Goal: Task Accomplishment & Management: Complete application form

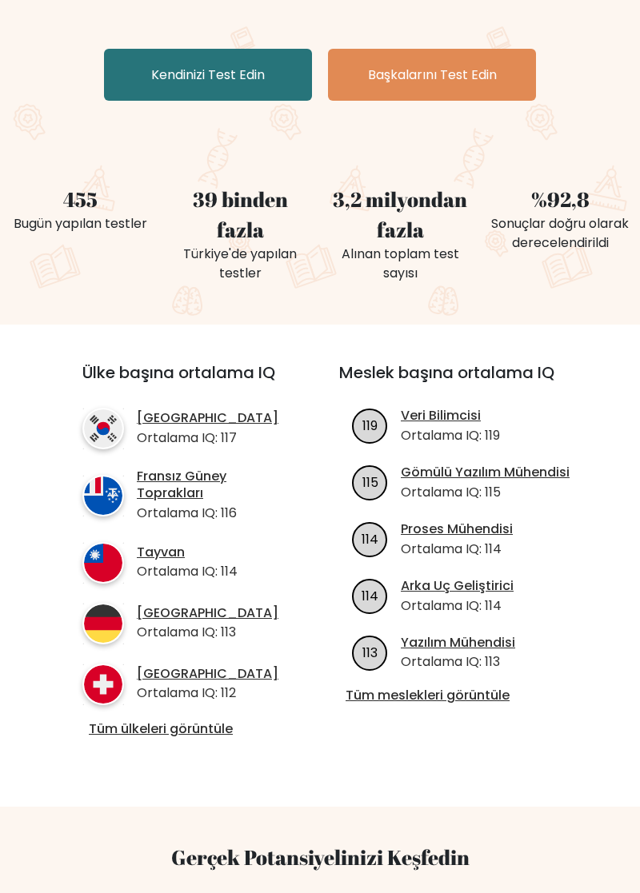
scroll to position [304, 0]
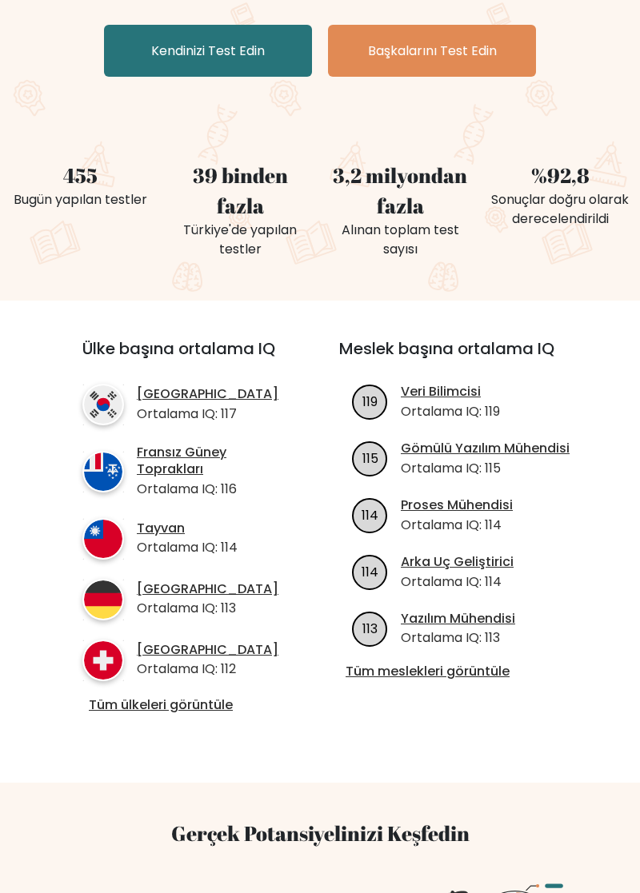
click at [110, 703] on font "Tüm ülkeleri görüntüle" at bounding box center [161, 704] width 144 height 18
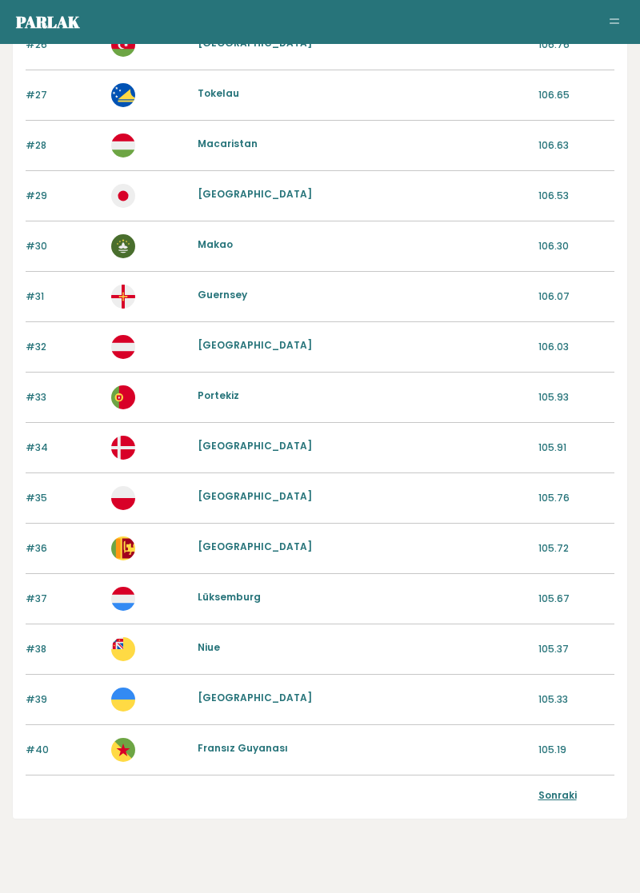
scroll to position [1447, 0]
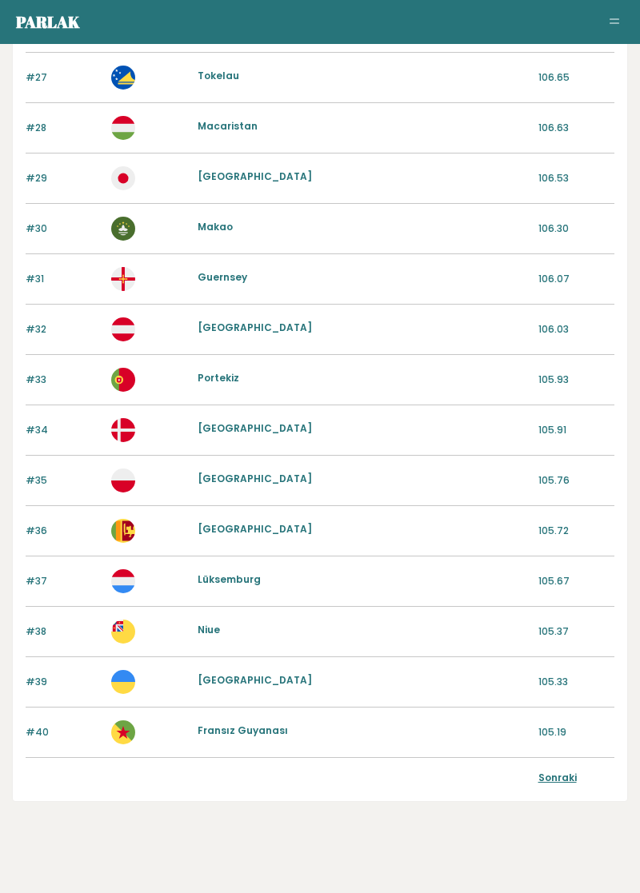
click at [563, 771] on font "Sonraki" at bounding box center [557, 778] width 38 height 14
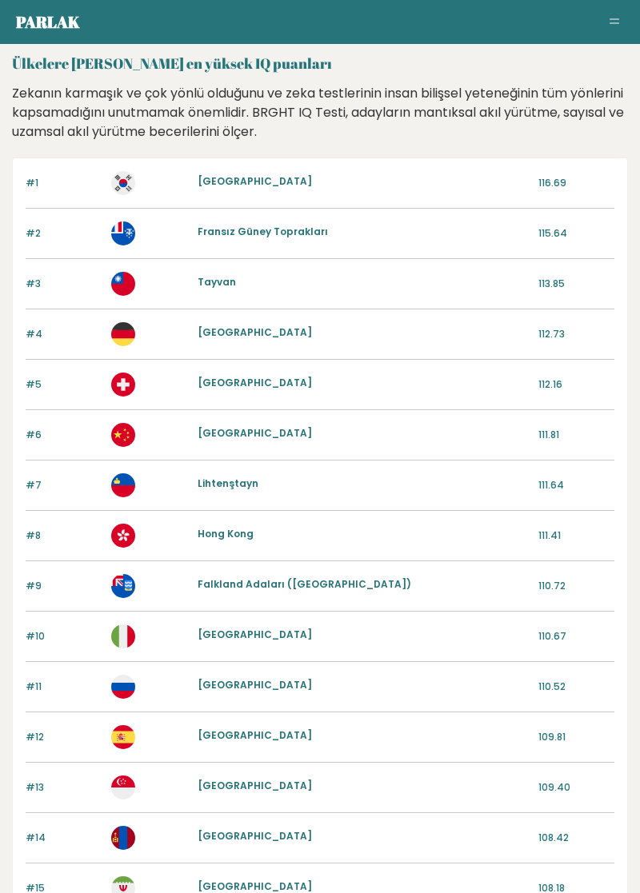
scroll to position [31, 0]
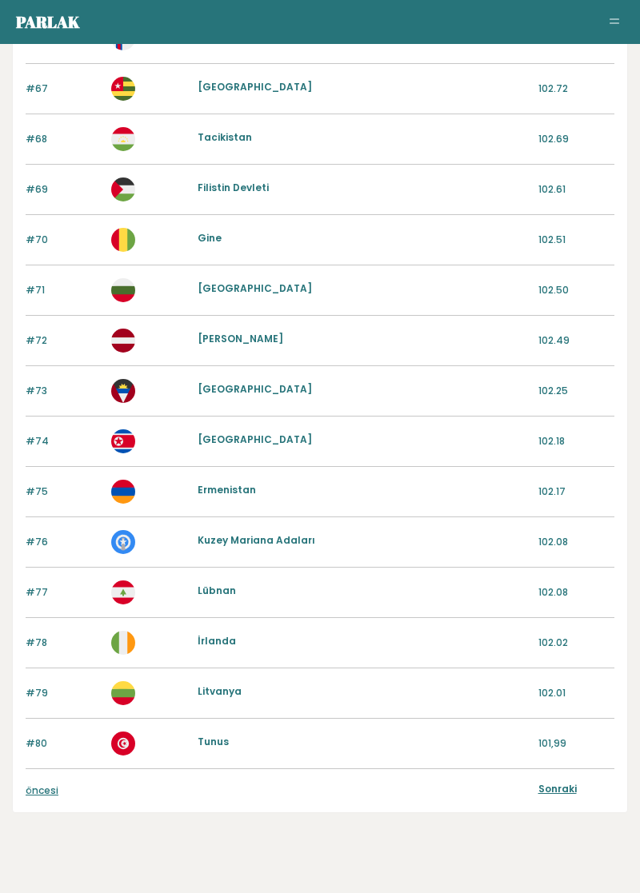
scroll to position [1447, 0]
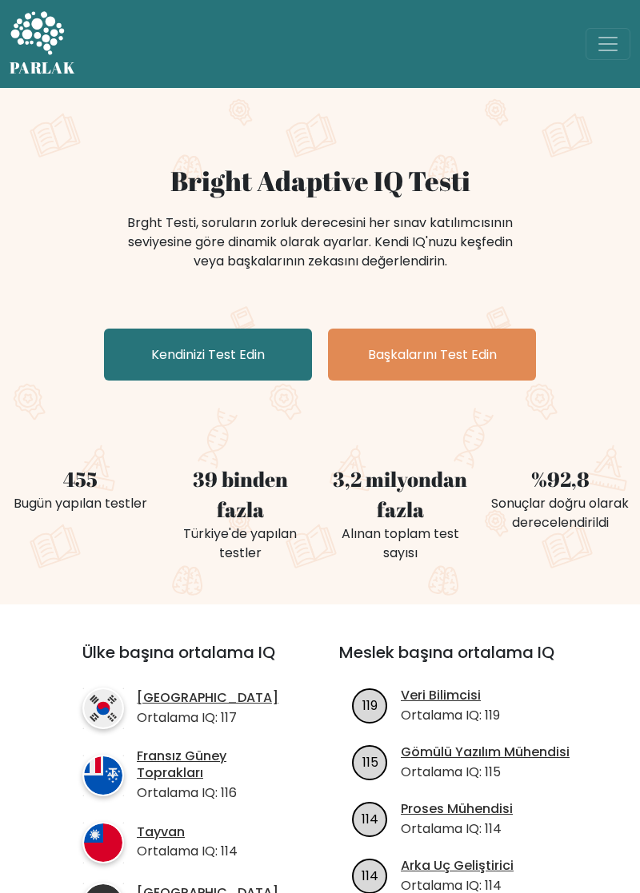
click at [200, 360] on font "Kendinizi Test Edin" at bounding box center [208, 354] width 114 height 18
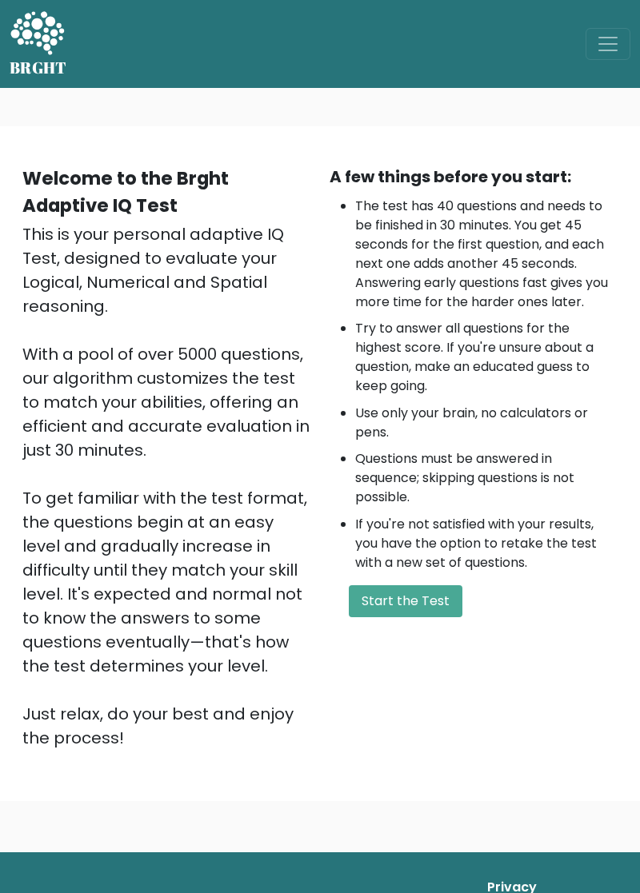
click at [416, 602] on button "Start the Test" at bounding box center [406, 601] width 114 height 32
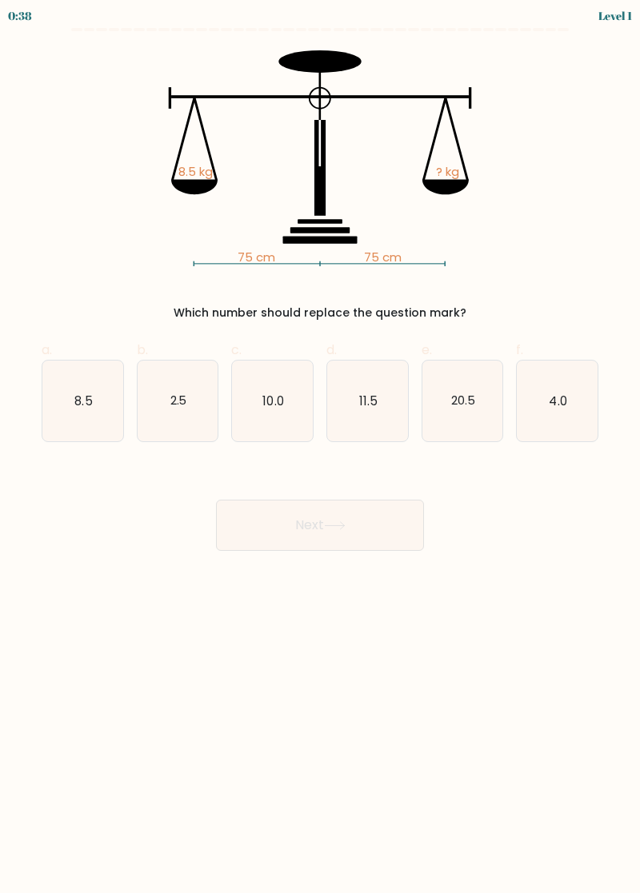
click at [90, 408] on text "8.5" at bounding box center [83, 400] width 18 height 17
click at [320, 447] on input "a. 8.5" at bounding box center [320, 452] width 1 height 10
radio input "true"
click at [291, 517] on button "Next" at bounding box center [320, 525] width 208 height 51
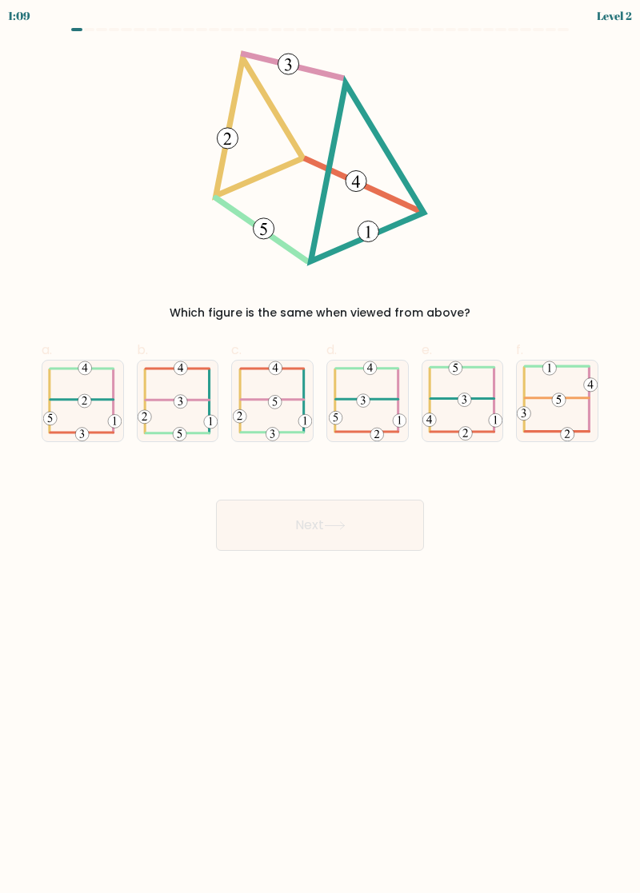
click at [184, 408] on icon at bounding box center [177, 401] width 80 height 81
click at [320, 447] on input "b." at bounding box center [320, 452] width 1 height 10
radio input "true"
click at [273, 516] on button "Next" at bounding box center [320, 525] width 208 height 51
click at [298, 537] on button "Next" at bounding box center [320, 525] width 208 height 51
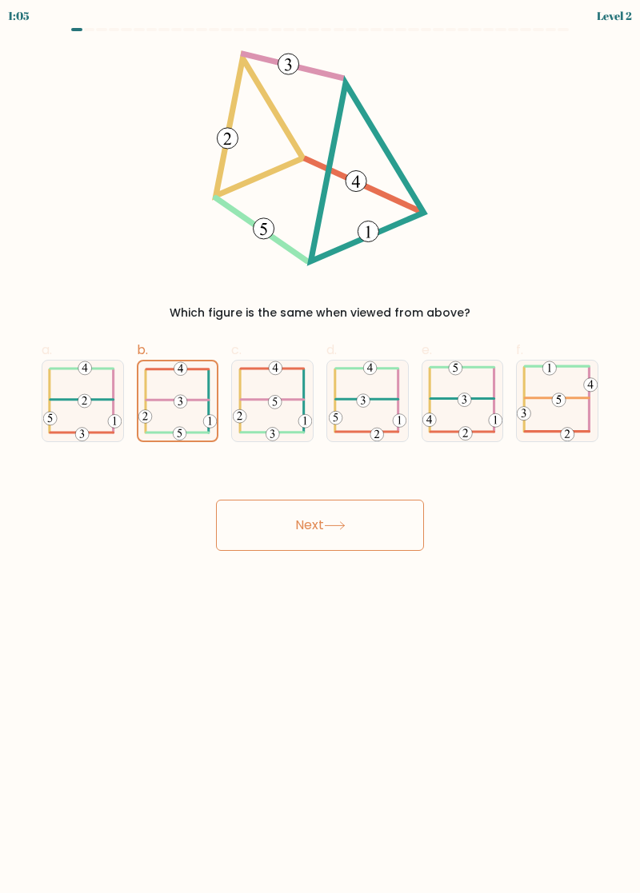
click at [177, 395] on icon at bounding box center [177, 400] width 78 height 79
click at [320, 447] on input "b." at bounding box center [320, 452] width 1 height 10
click at [341, 529] on button "Next" at bounding box center [320, 525] width 208 height 51
click at [368, 520] on button "Next" at bounding box center [320, 525] width 208 height 51
click at [346, 534] on button "Next" at bounding box center [320, 525] width 208 height 51
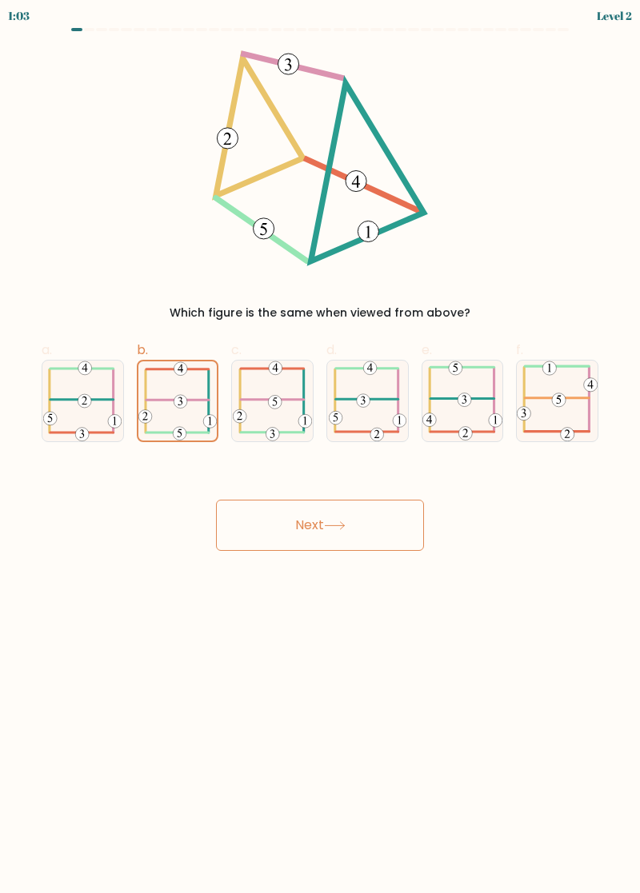
click at [334, 537] on button "Next" at bounding box center [320, 525] width 208 height 51
click at [174, 408] on icon at bounding box center [177, 400] width 78 height 79
click at [320, 447] on input "b." at bounding box center [320, 452] width 1 height 10
click at [338, 531] on button "Next" at bounding box center [320, 525] width 208 height 51
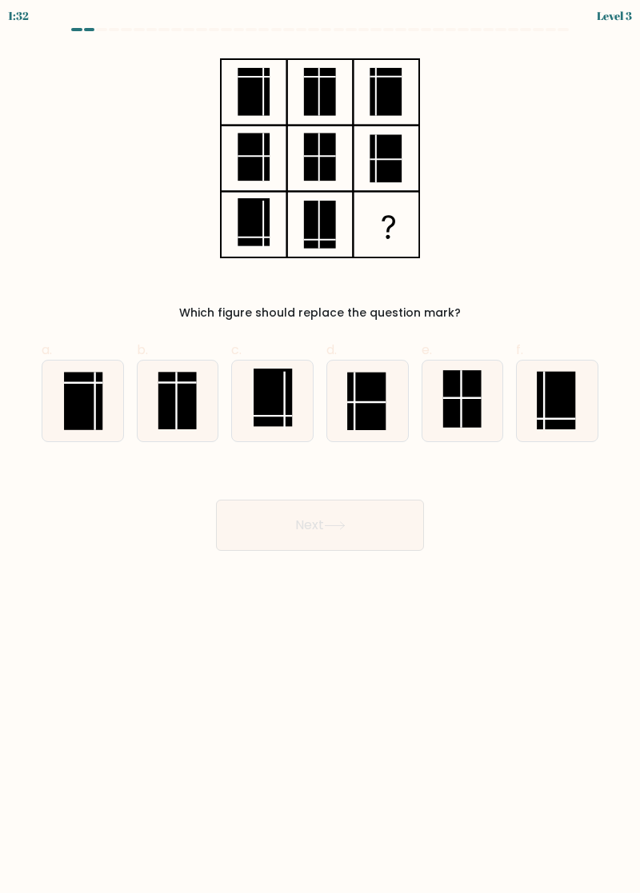
click at [549, 404] on rect at bounding box center [555, 401] width 38 height 58
click at [321, 447] on input "f." at bounding box center [320, 452] width 1 height 10
radio input "true"
click at [281, 530] on button "Next" at bounding box center [320, 525] width 208 height 51
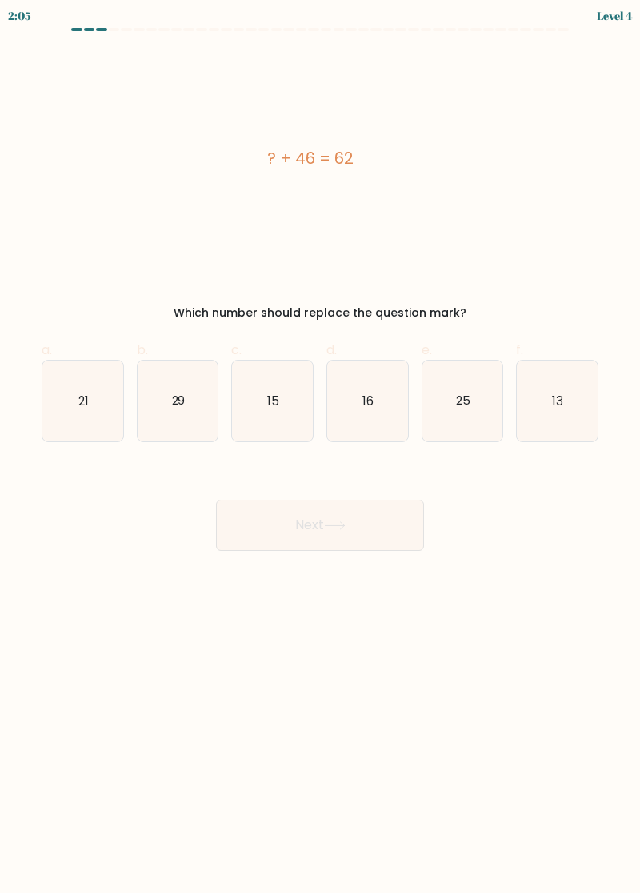
click at [372, 412] on icon "16" at bounding box center [367, 401] width 81 height 81
click at [321, 447] on input "d. 16" at bounding box center [320, 452] width 1 height 10
radio input "true"
click at [333, 532] on button "Next" at bounding box center [320, 525] width 208 height 51
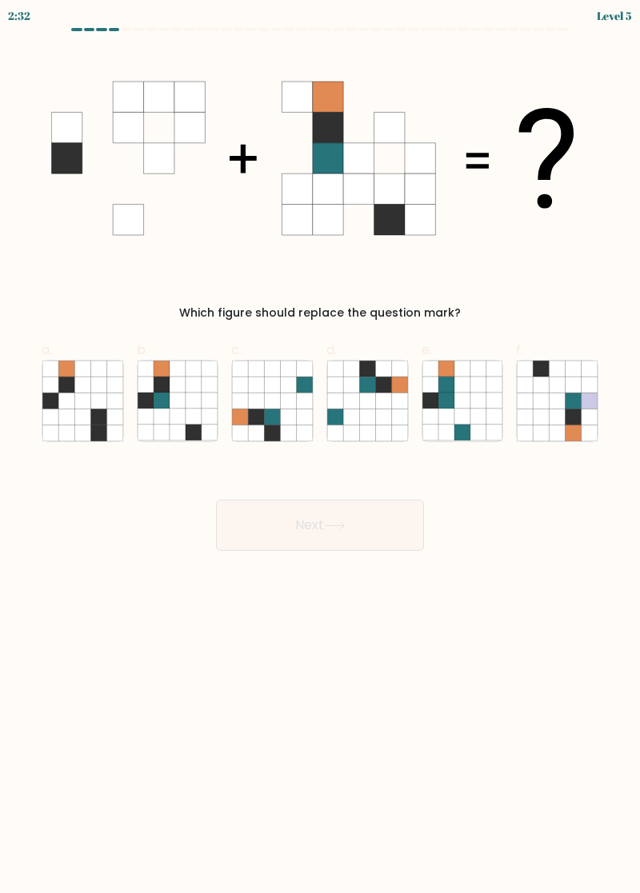
click at [181, 409] on icon at bounding box center [177, 416] width 16 height 16
click at [320, 447] on input "b." at bounding box center [320, 452] width 1 height 10
radio input "true"
click at [309, 530] on button "Next" at bounding box center [320, 525] width 208 height 51
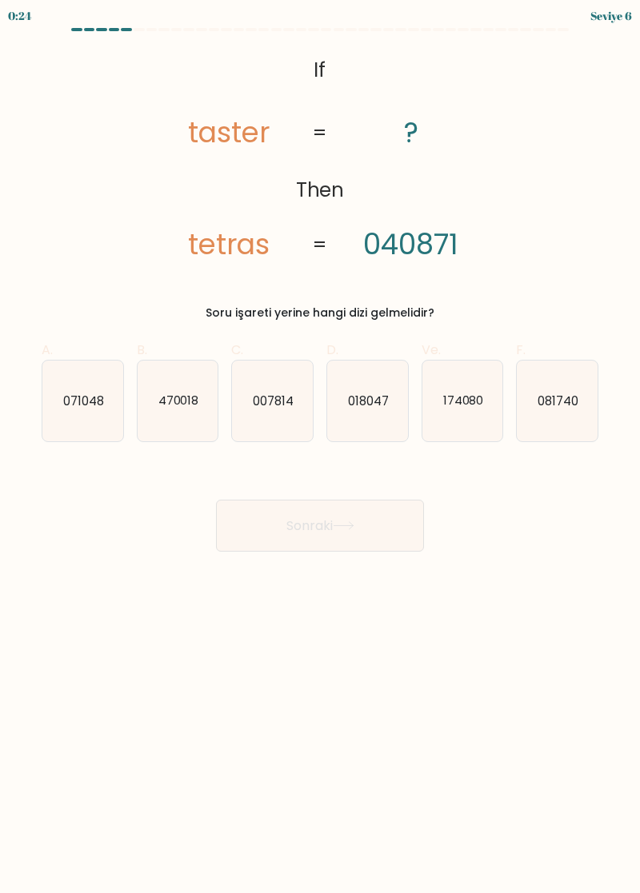
click at [153, 30] on div at bounding box center [151, 29] width 11 height 3
click at [149, 29] on div at bounding box center [151, 29] width 11 height 3
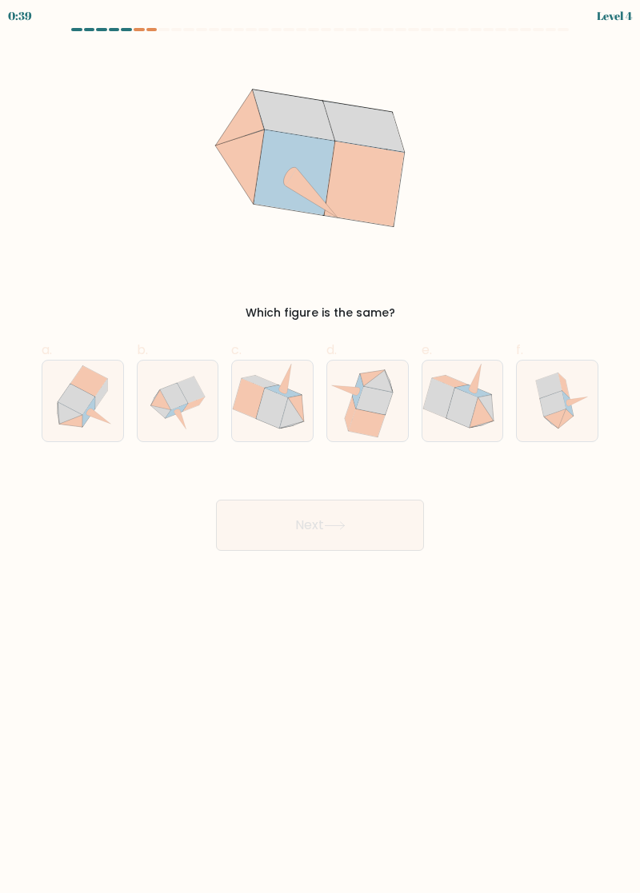
click at [149, 29] on div at bounding box center [151, 29] width 11 height 3
click at [149, 28] on div at bounding box center [151, 29] width 11 height 3
click at [150, 28] on div at bounding box center [151, 29] width 11 height 3
click at [133, 28] on at bounding box center [319, 29] width 499 height 3
click at [140, 29] on div at bounding box center [138, 29] width 11 height 3
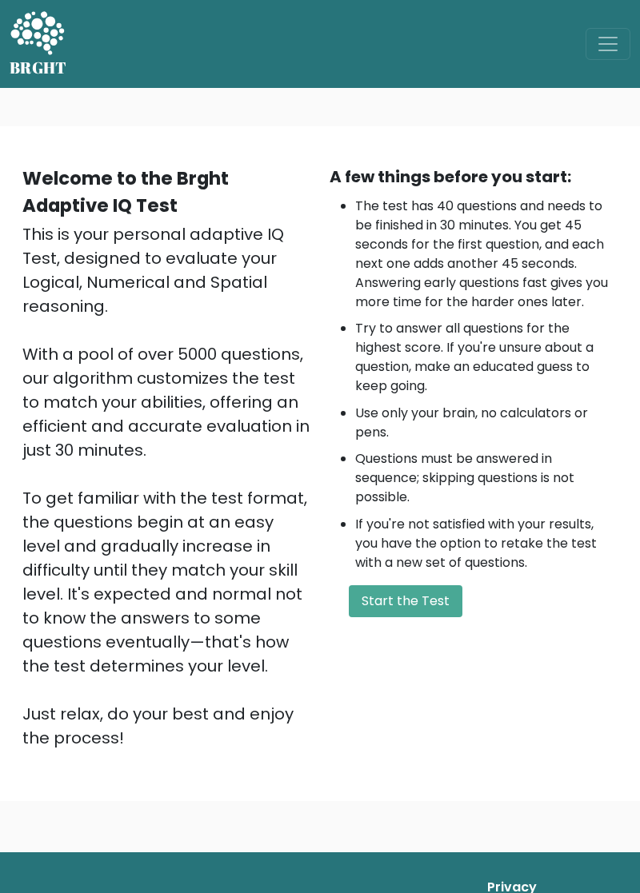
click at [413, 601] on button "Start the Test" at bounding box center [406, 601] width 114 height 32
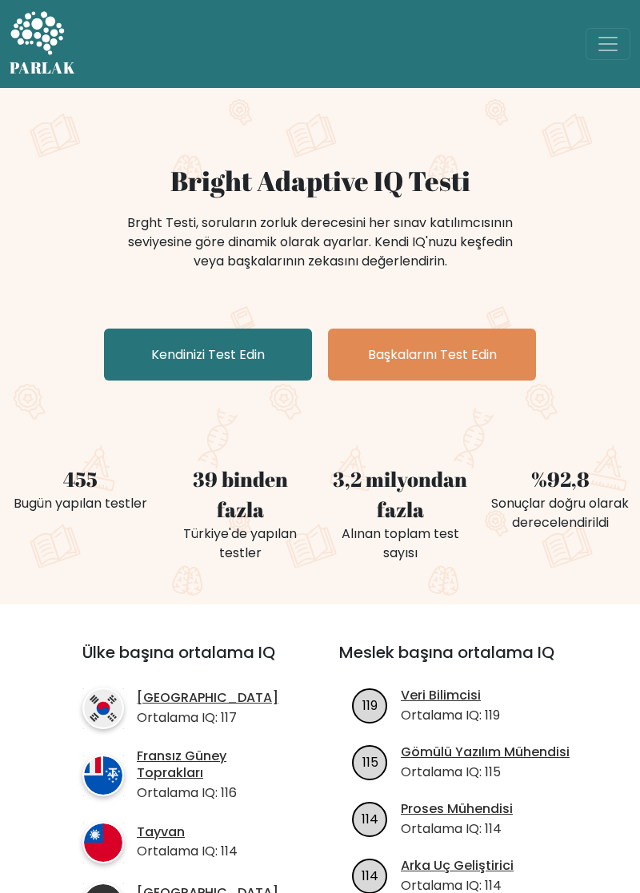
click at [165, 356] on font "Kendinizi Test Edin" at bounding box center [208, 354] width 114 height 18
